Goal: Task Accomplishment & Management: Use online tool/utility

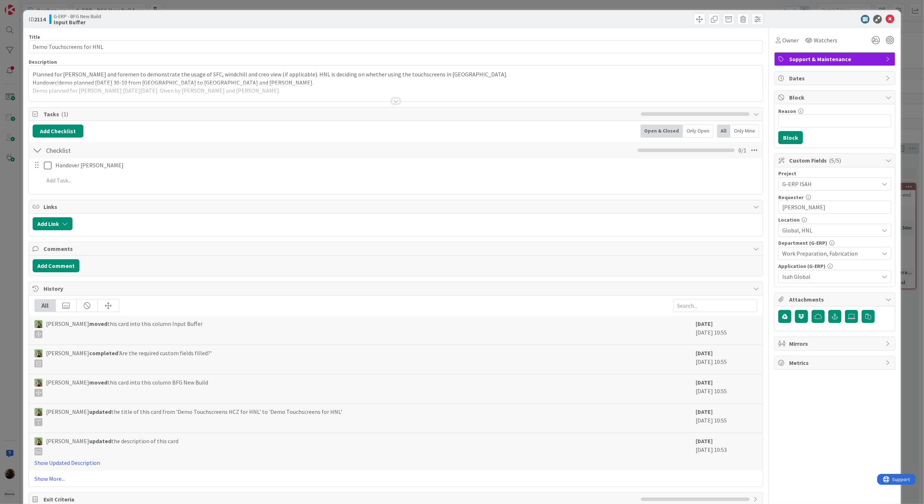
click at [10, 292] on div "ID 2114 G-ERP - BFG New Build Input Buffer Title 25 / 128 Demo Touchscreens for…" at bounding box center [462, 252] width 924 height 504
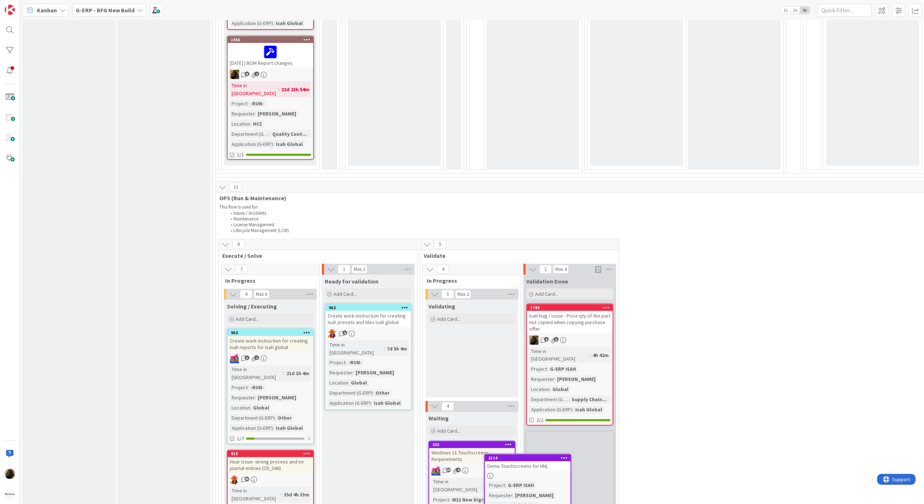
scroll to position [1119, 0]
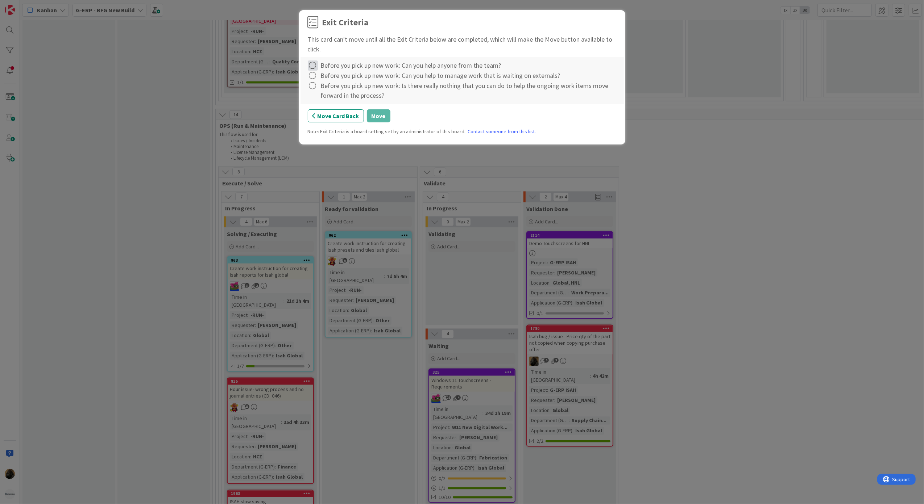
click at [315, 68] on icon at bounding box center [313, 66] width 10 height 10
click at [315, 79] on icon at bounding box center [313, 81] width 5 height 4
click at [313, 78] on icon at bounding box center [313, 76] width 10 height 10
click at [313, 90] on icon at bounding box center [313, 91] width 5 height 4
click at [313, 89] on icon at bounding box center [313, 86] width 10 height 10
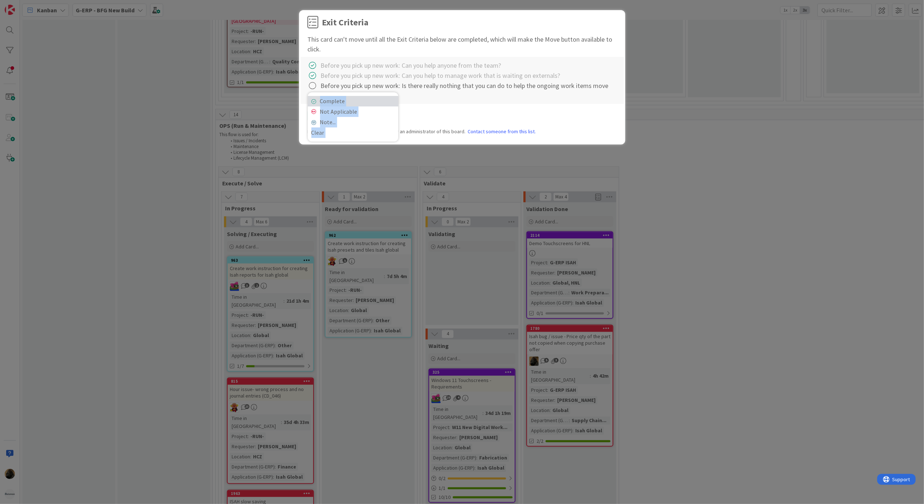
click at [313, 98] on link "Complete" at bounding box center [353, 101] width 91 height 11
click at [367, 113] on button "Move" at bounding box center [379, 115] width 24 height 13
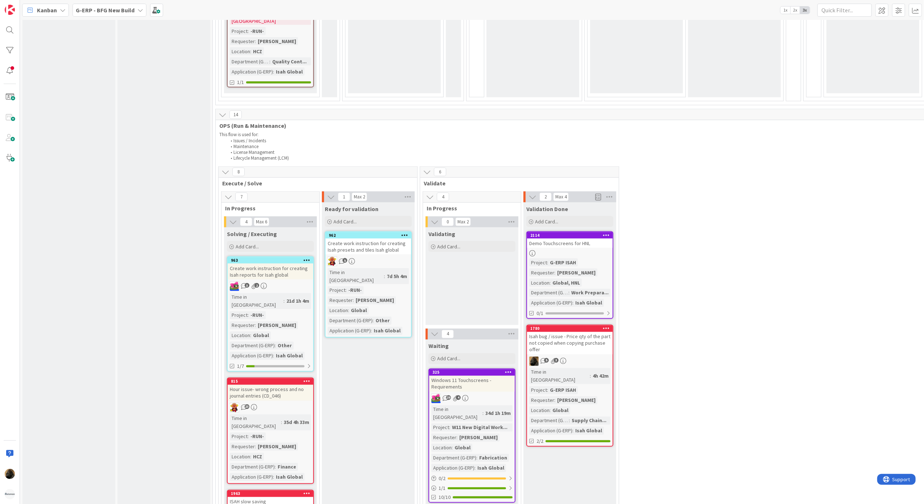
click at [458, 239] on div "Demo Touchscreens for HNL" at bounding box center [570, 243] width 86 height 9
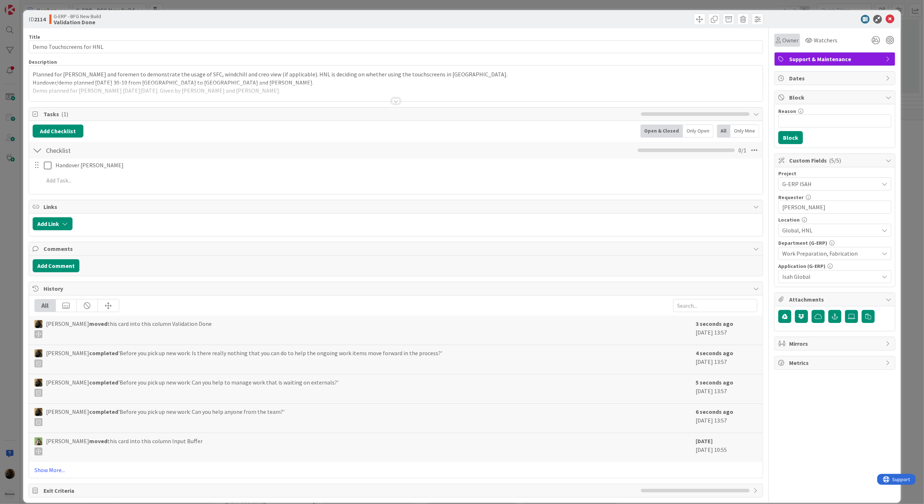
click at [458, 41] on div "Owner" at bounding box center [787, 40] width 26 height 13
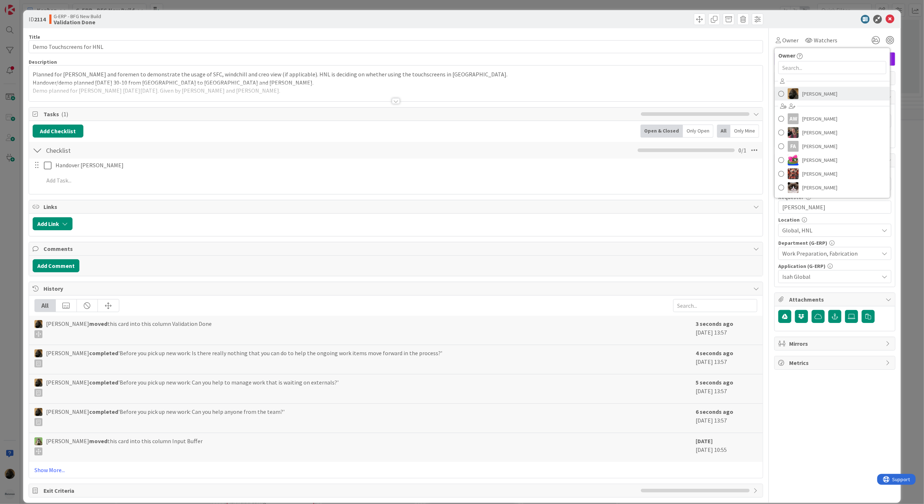
click at [458, 87] on link "Noah Dezaire" at bounding box center [831, 94] width 115 height 14
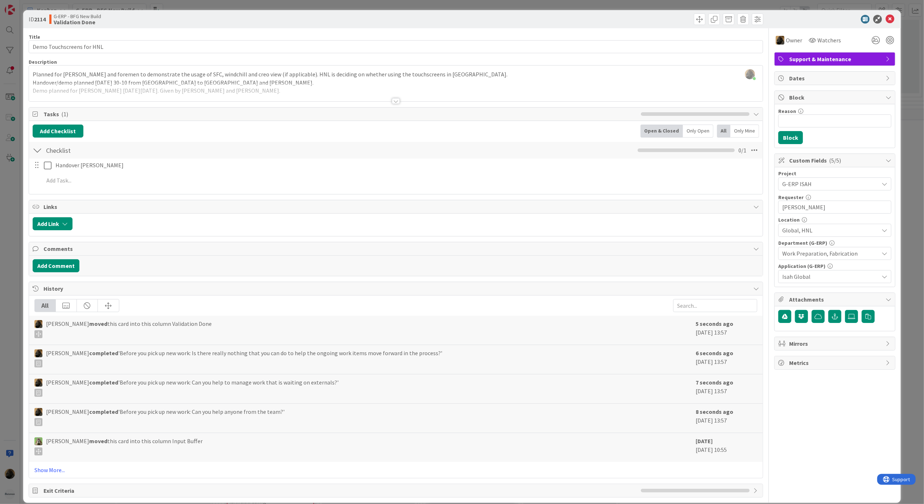
click at [79, 262] on div "Add Comment" at bounding box center [396, 265] width 727 height 13
click at [73, 267] on button "Add Comment" at bounding box center [56, 265] width 47 height 13
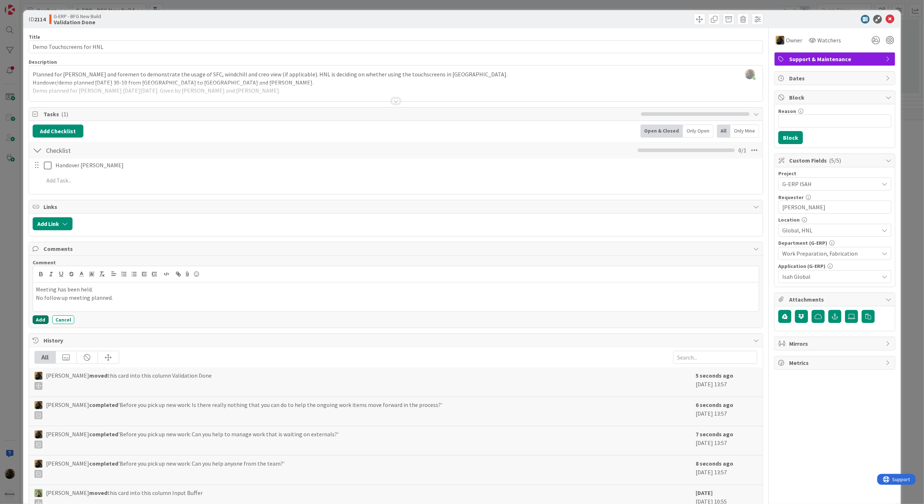
click at [41, 324] on button "Add" at bounding box center [41, 320] width 16 height 9
click at [458, 19] on icon at bounding box center [889, 19] width 9 height 9
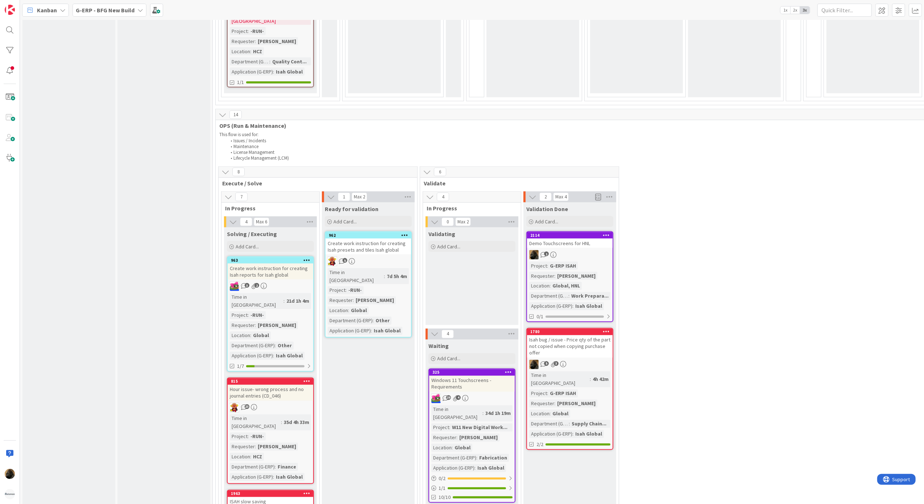
click at [120, 303] on div "Input Buffer During the Replenishment Meeting the team & Team Manager will sele…" at bounding box center [163, 78] width 93 height 2330
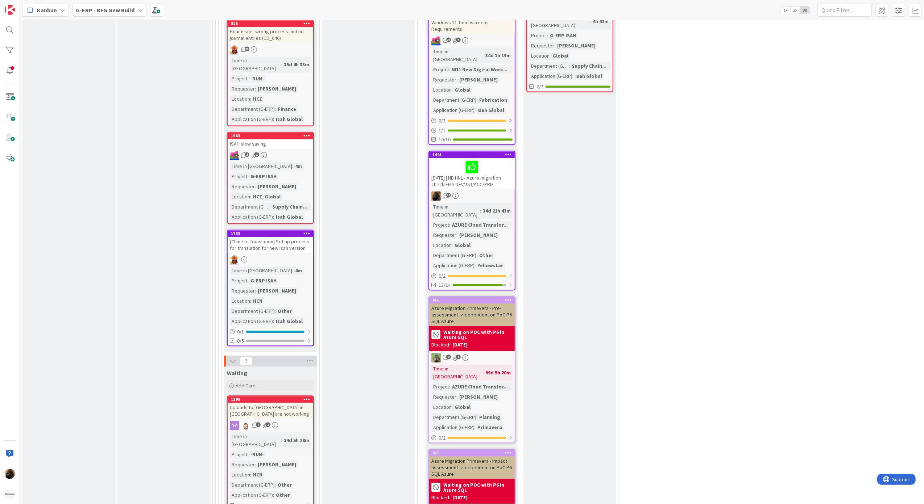
scroll to position [1505, 0]
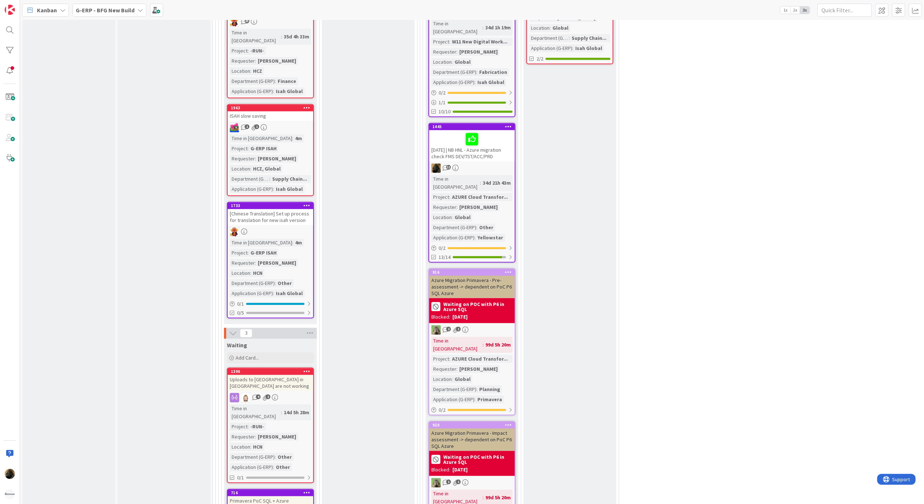
click at [387, 335] on div "Ready for validation Add Card... 962 Create work instruction for creating Isah …" at bounding box center [368, 318] width 93 height 1004
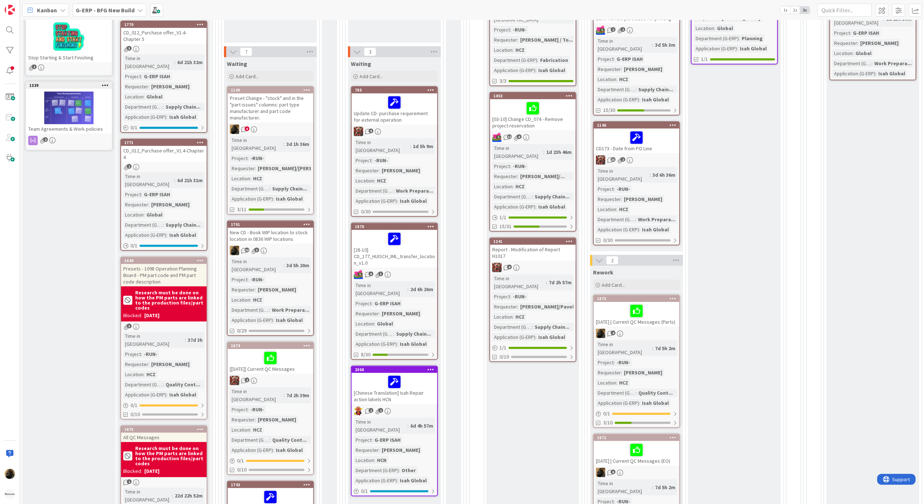
scroll to position [0, 0]
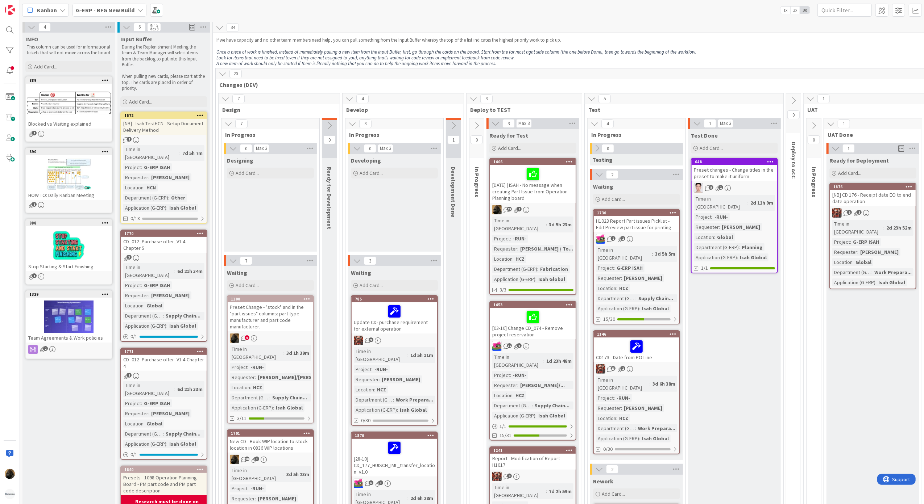
click at [458, 130] on button at bounding box center [453, 125] width 15 height 11
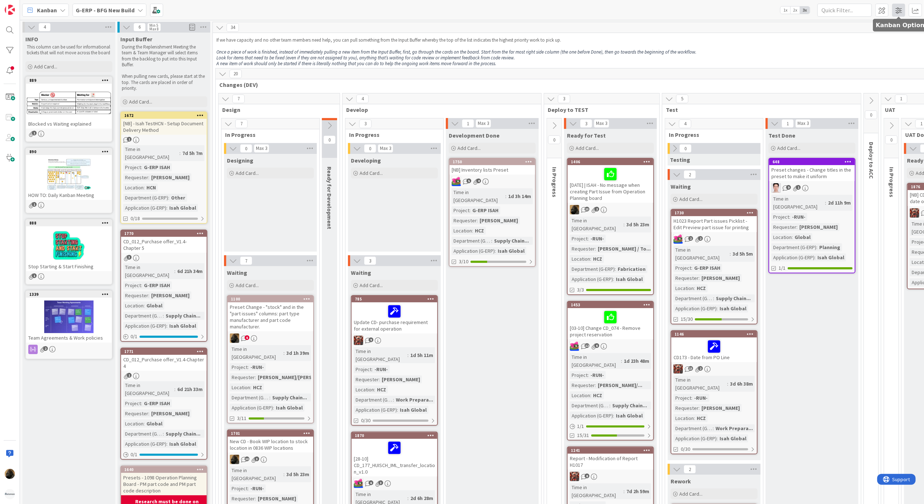
click at [905, 15] on span at bounding box center [898, 10] width 13 height 13
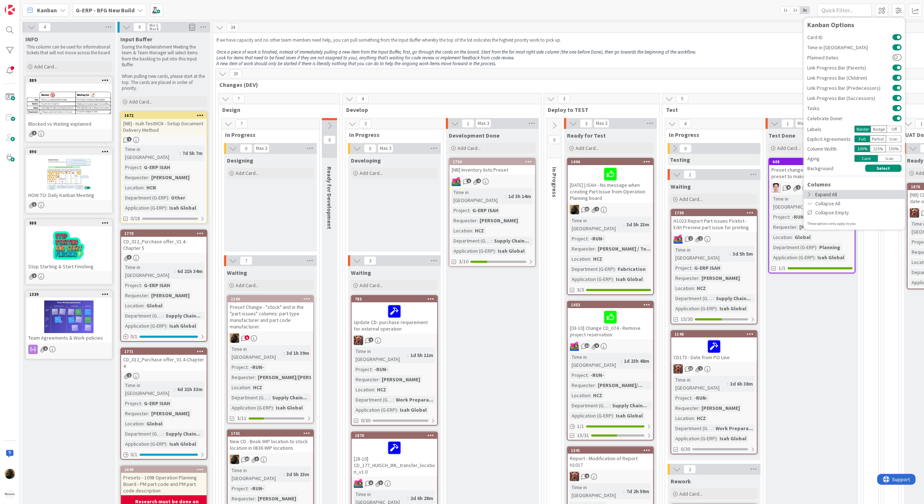
click at [865, 195] on div "Expand All" at bounding box center [853, 194] width 101 height 9
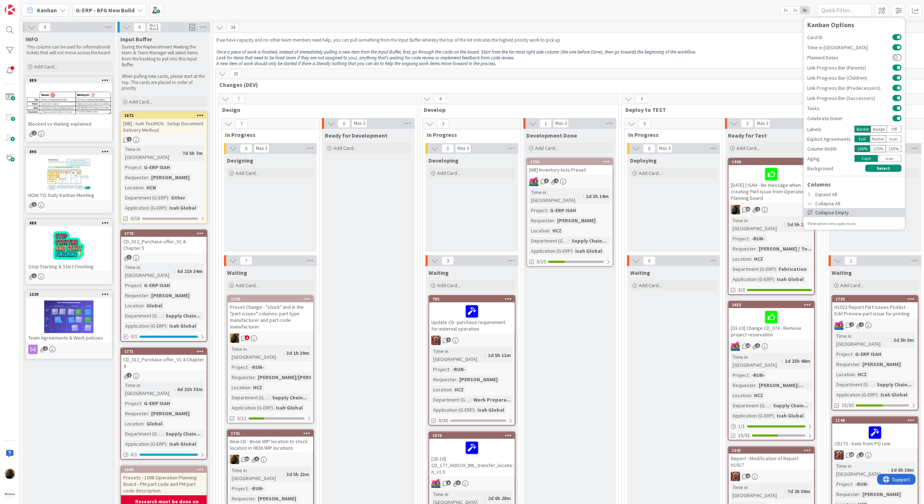
click at [854, 212] on div "Collapse Empty" at bounding box center [853, 212] width 101 height 9
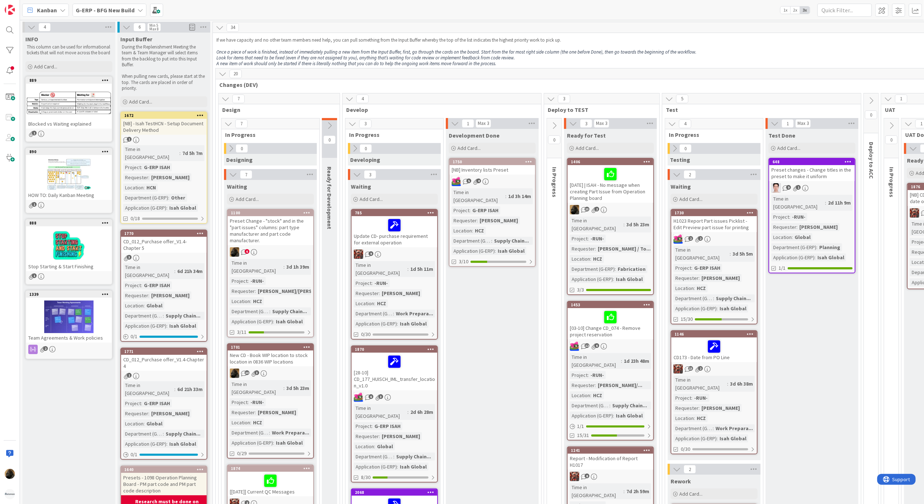
click at [329, 126] on icon at bounding box center [329, 126] width 8 height 8
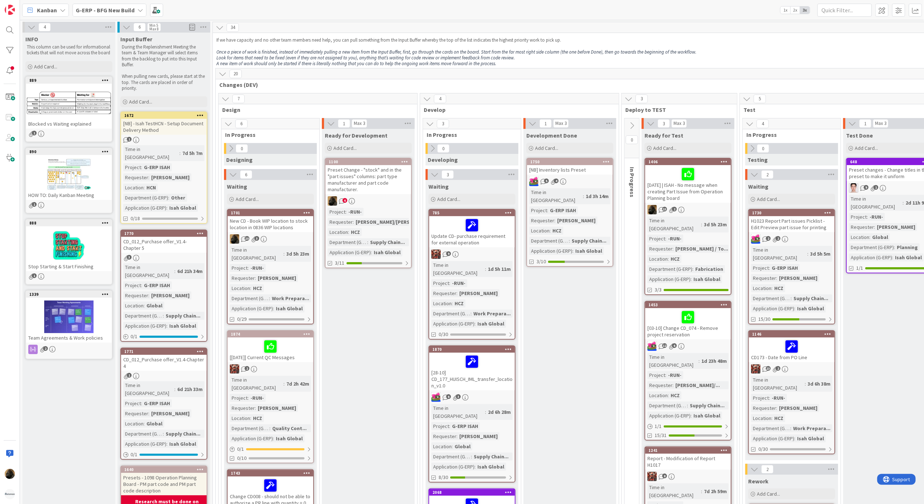
click at [333, 120] on icon at bounding box center [331, 124] width 8 height 8
